Goal: Information Seeking & Learning: Learn about a topic

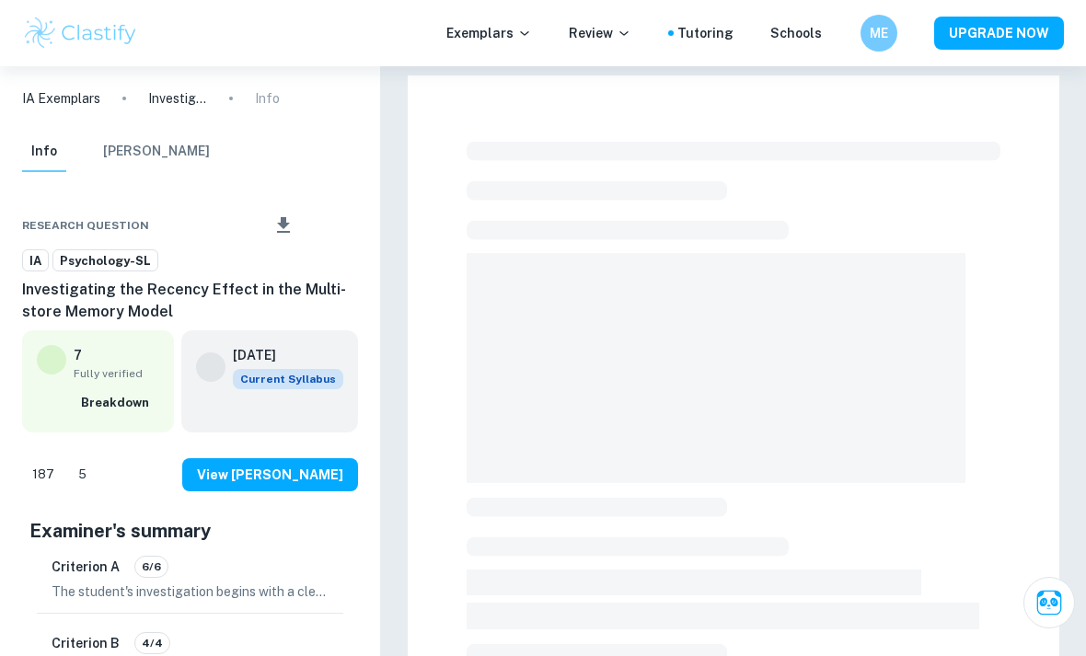
scroll to position [351, 0]
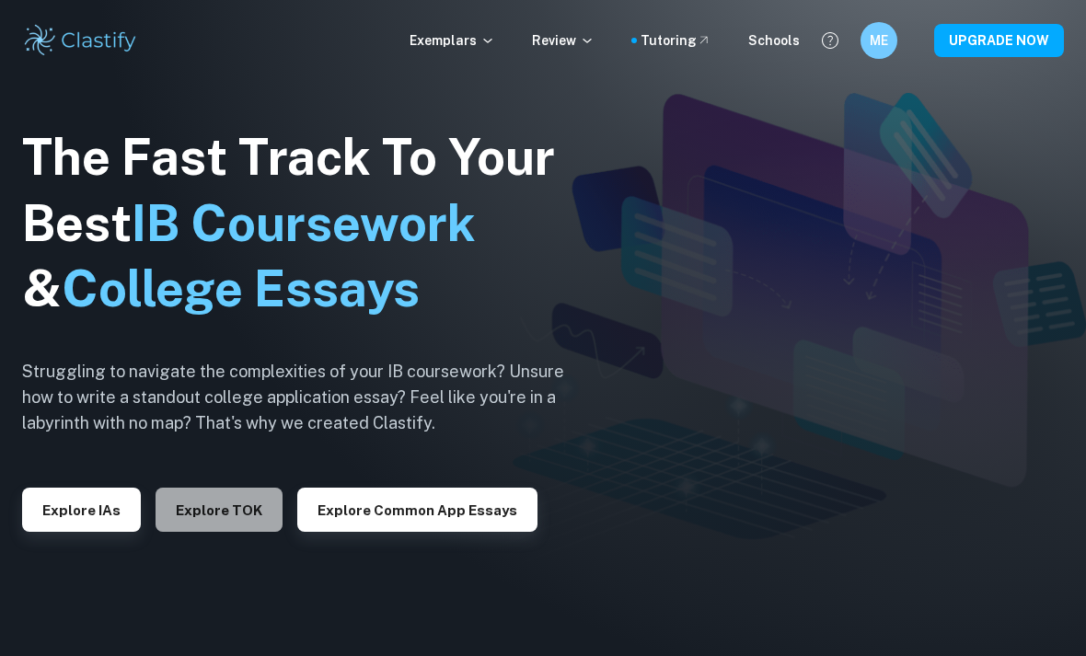
click at [244, 532] on button "Explore TOK" at bounding box center [219, 510] width 127 height 44
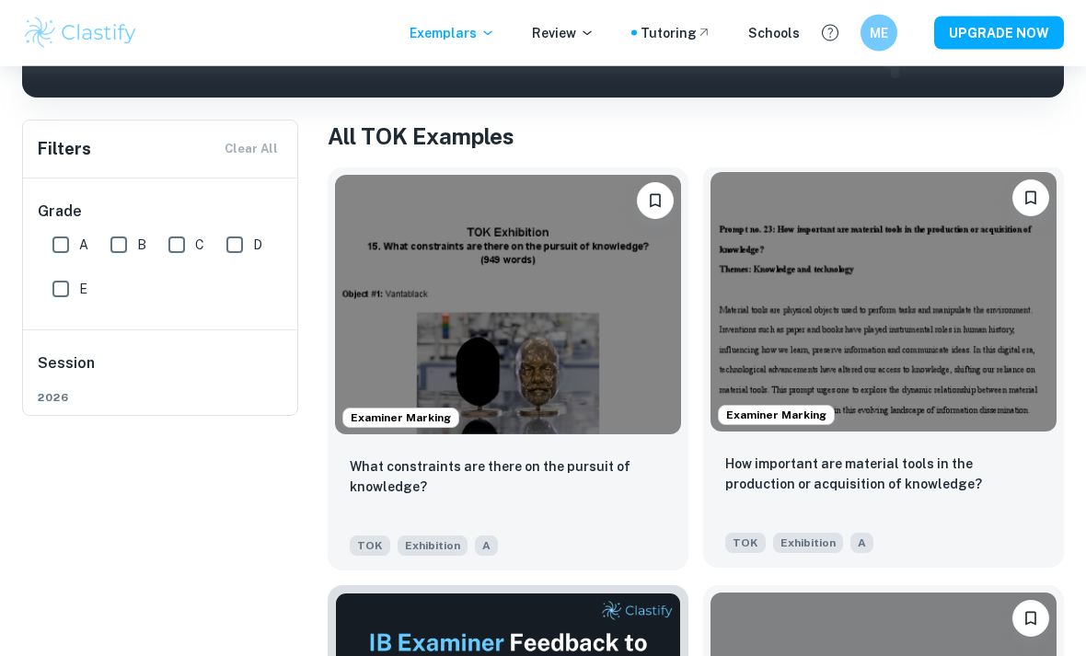
scroll to position [331, 0]
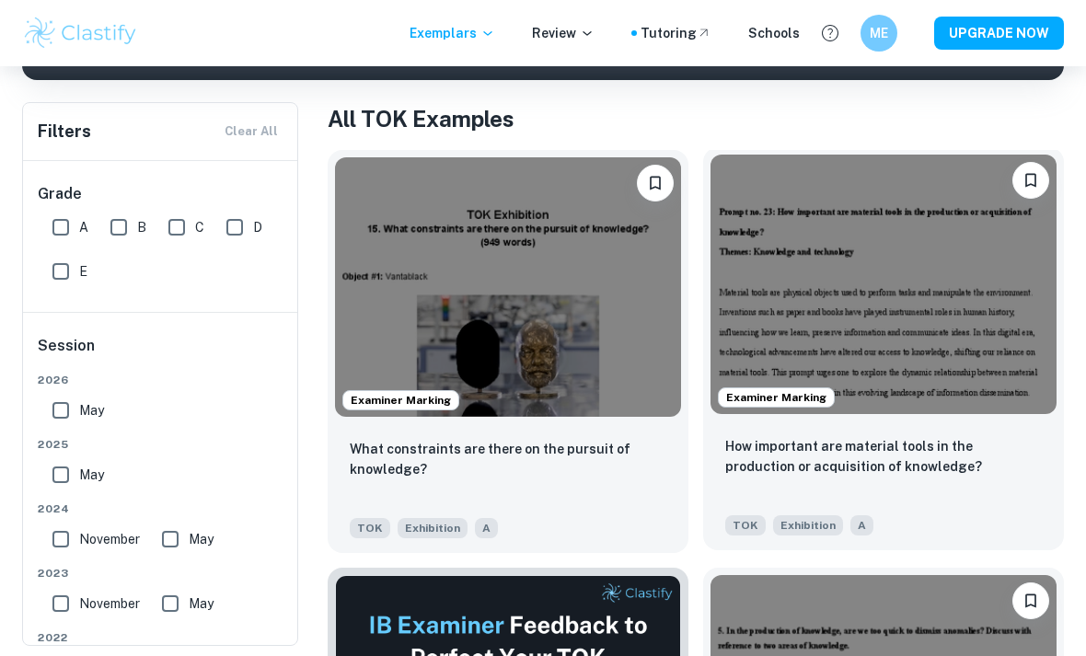
click at [803, 305] on img at bounding box center [883, 284] width 346 height 259
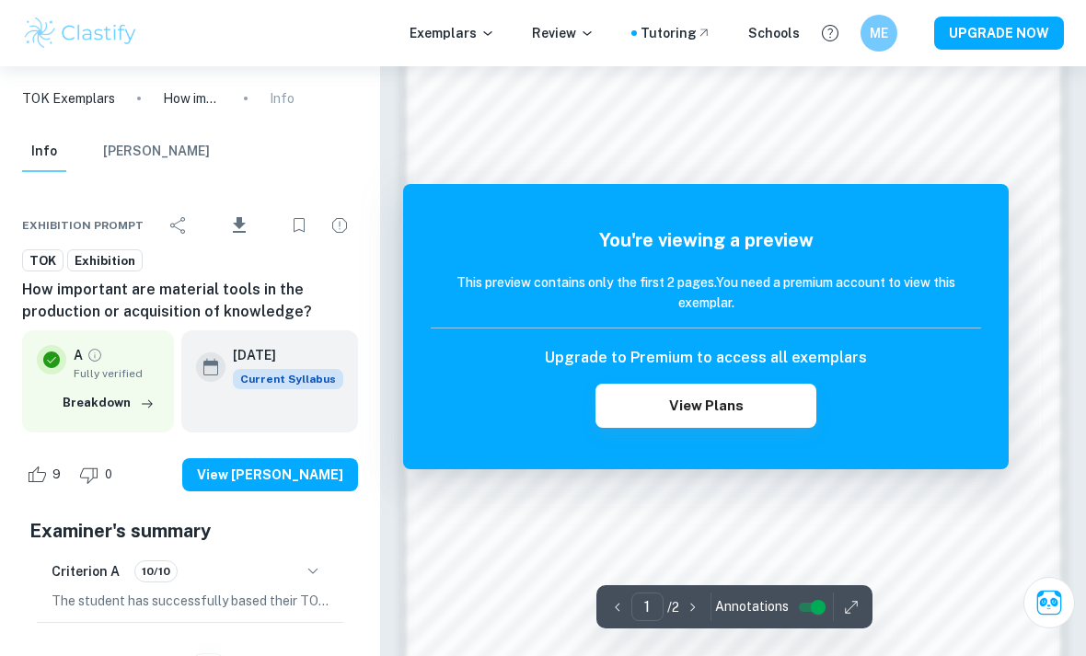
scroll to position [1346, 0]
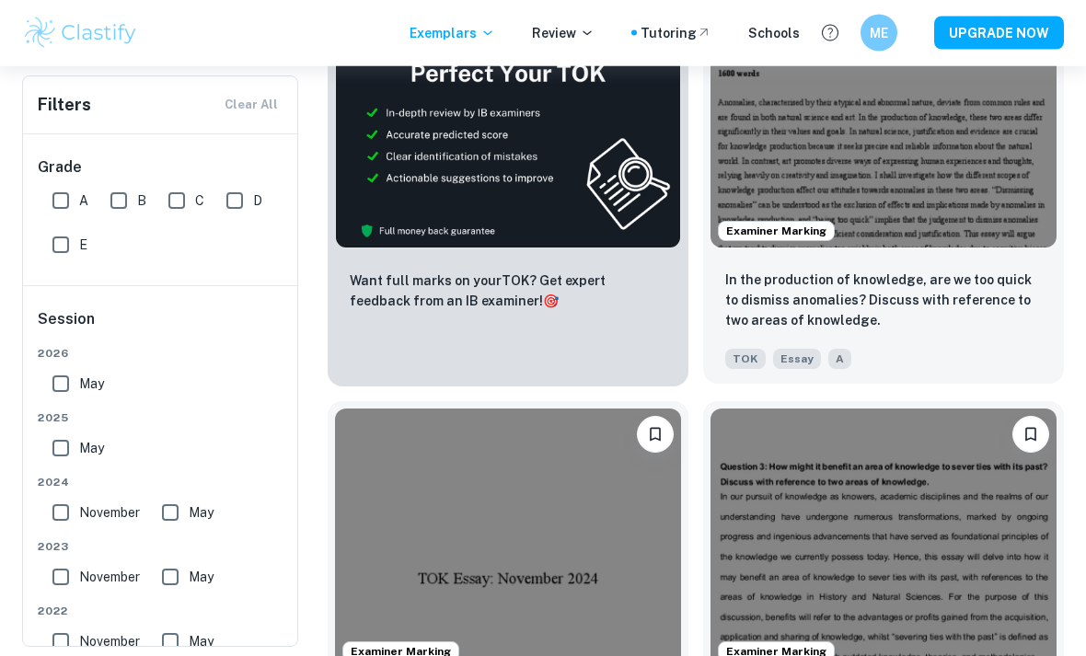
scroll to position [916, 0]
click at [895, 225] on img at bounding box center [883, 117] width 346 height 259
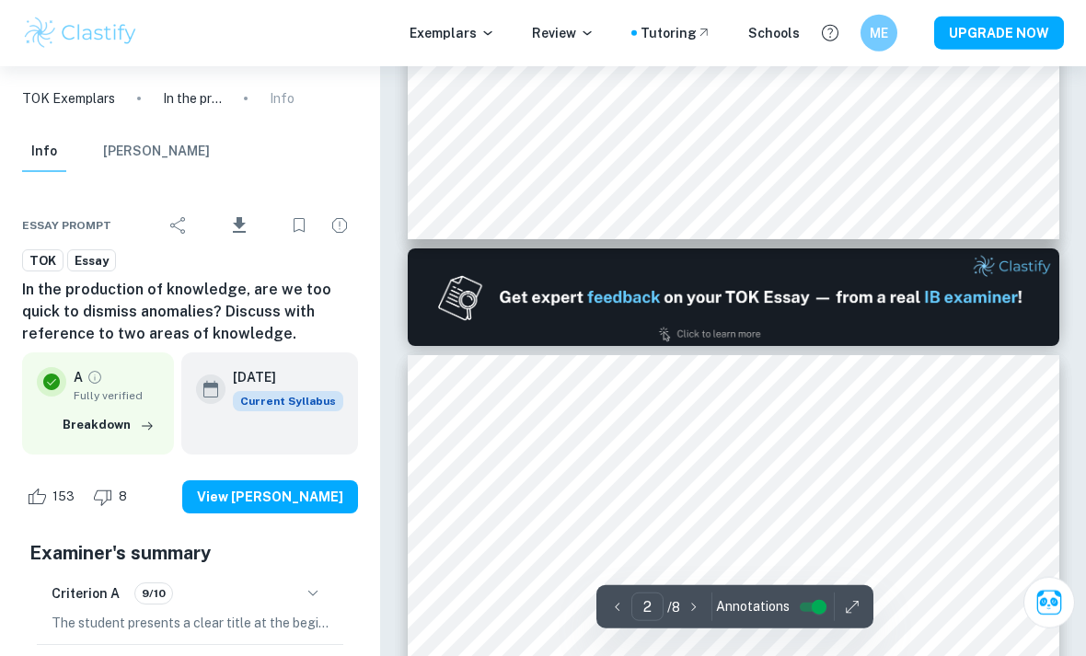
type input "1"
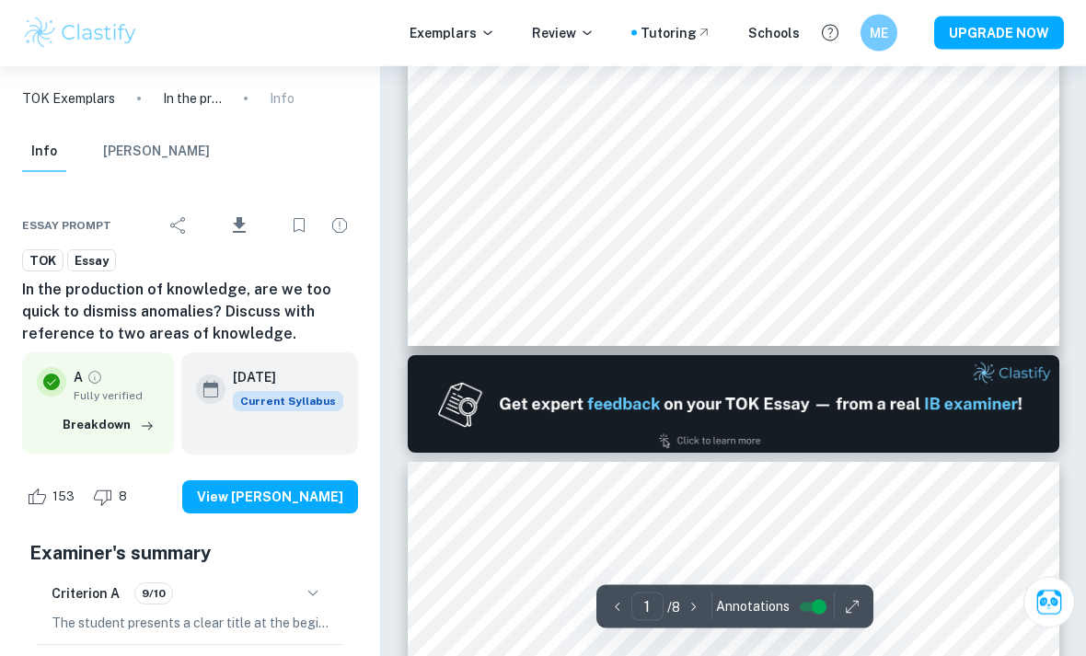
scroll to position [478, 0]
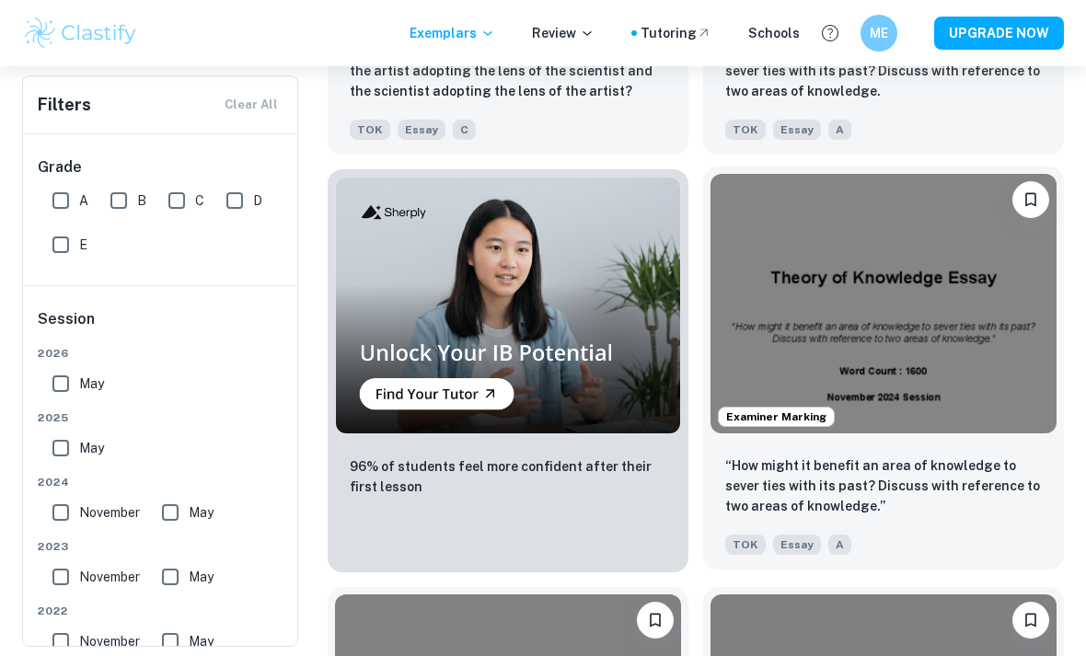
scroll to position [1584, 0]
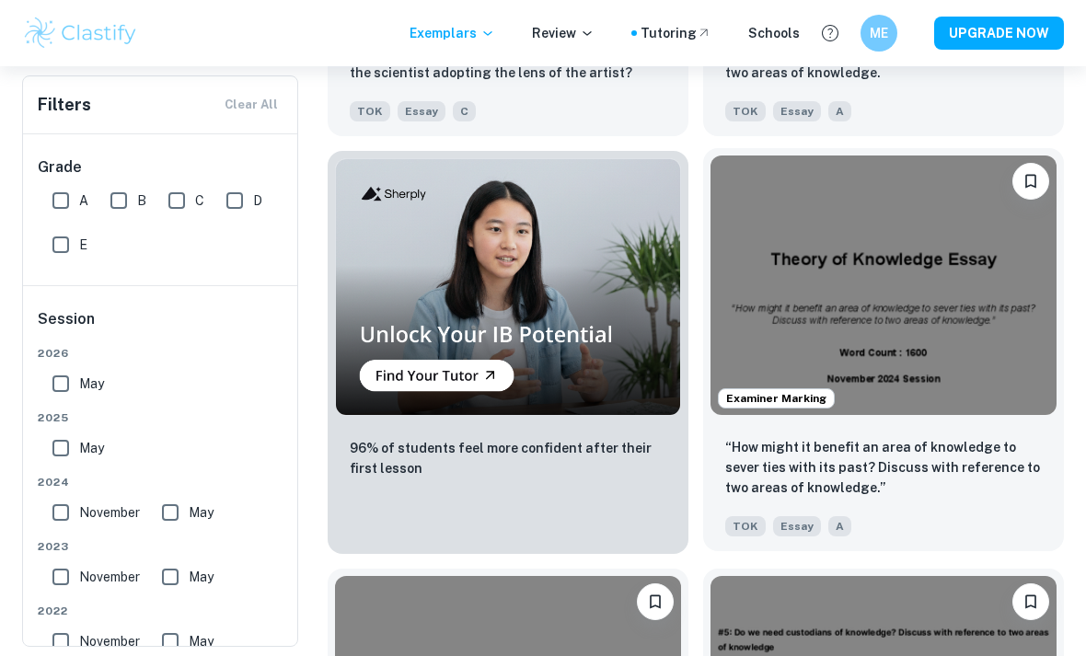
click at [888, 314] on img at bounding box center [883, 285] width 346 height 259
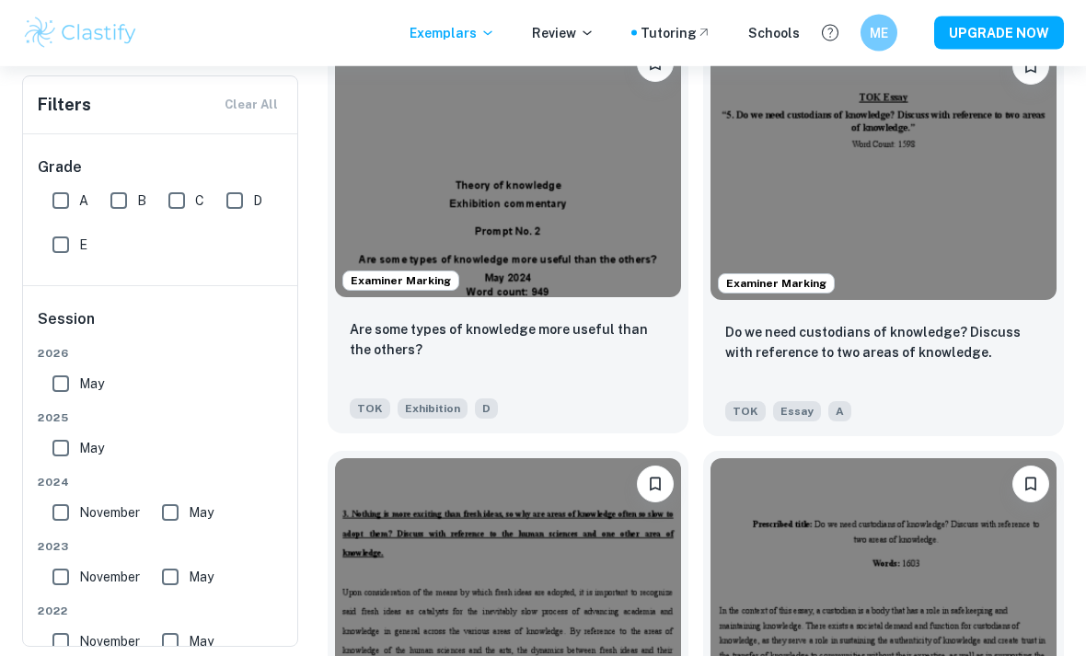
scroll to position [3379, 0]
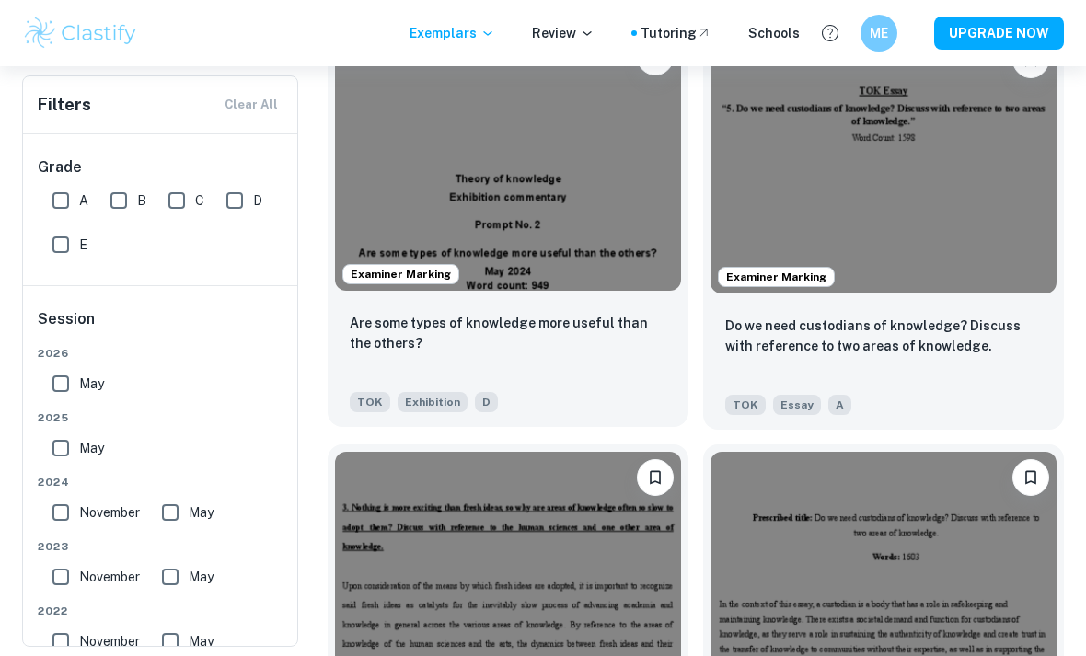
click at [576, 231] on img at bounding box center [508, 160] width 346 height 259
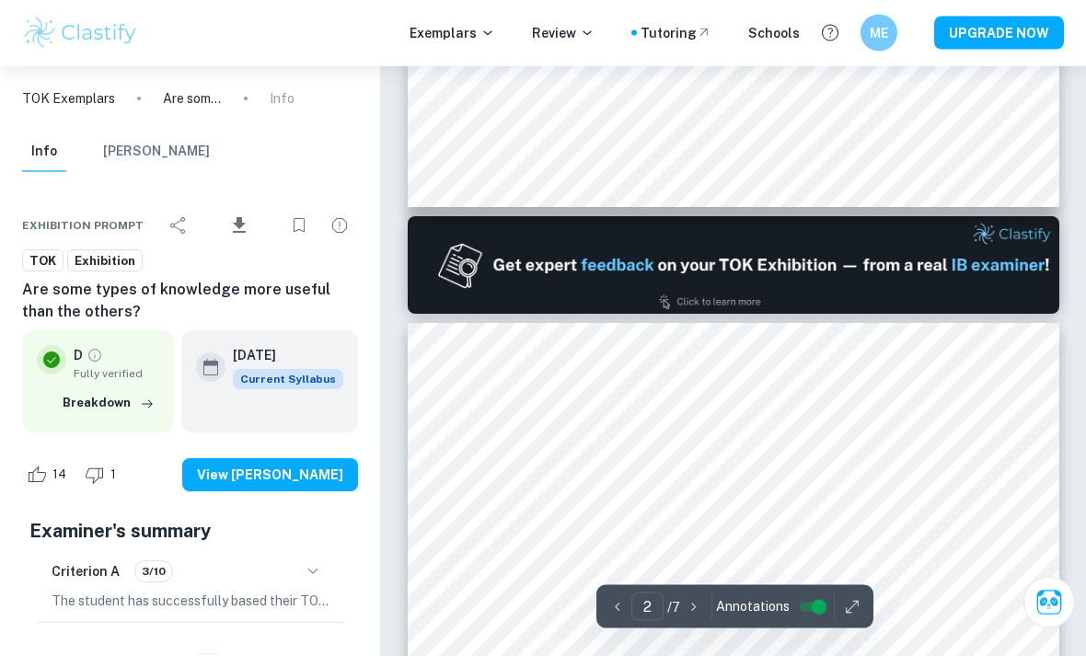
type input "1"
